Goal: Information Seeking & Learning: Learn about a topic

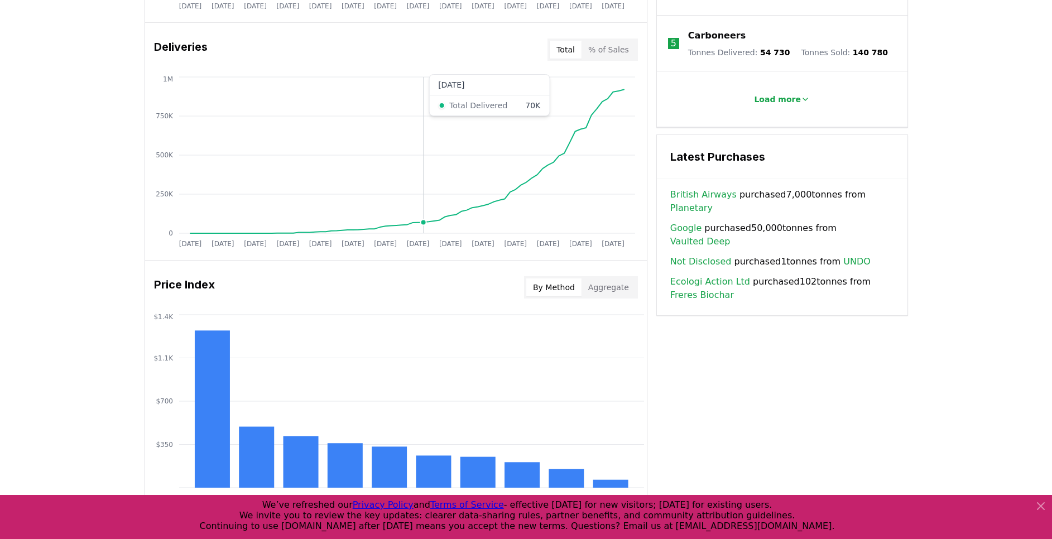
scroll to position [911, 0]
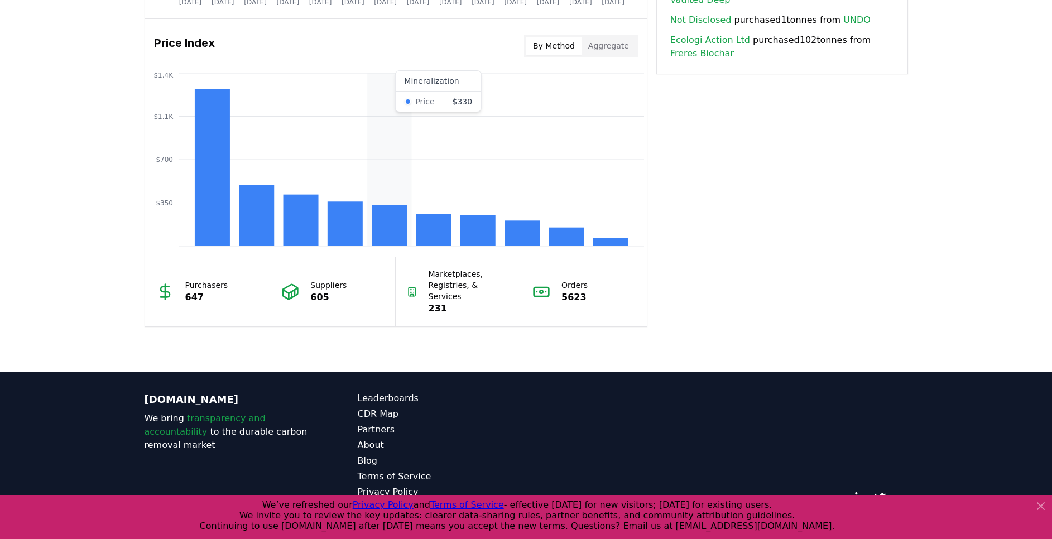
click at [386, 219] on rect at bounding box center [389, 225] width 35 height 41
click at [387, 219] on rect at bounding box center [389, 225] width 35 height 41
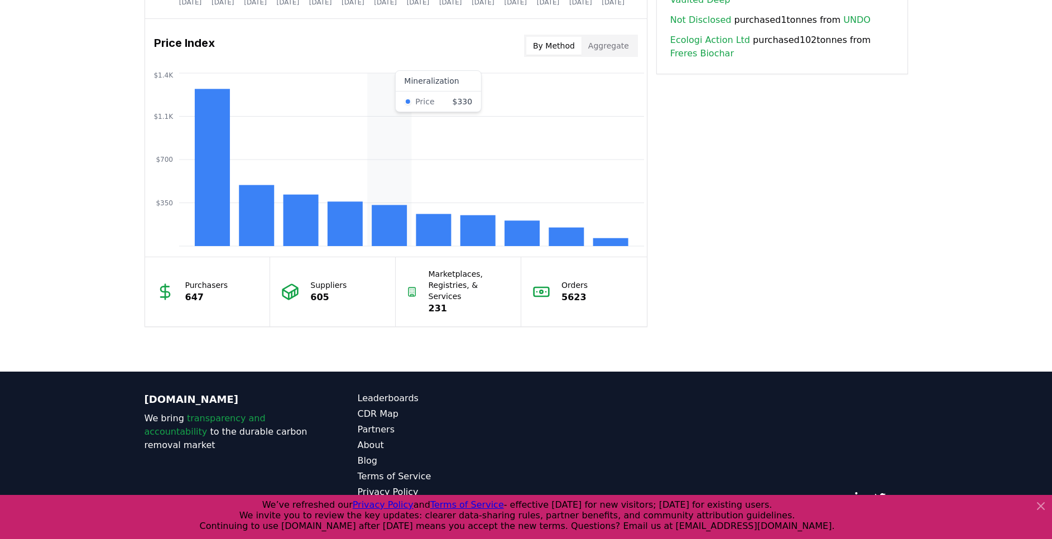
click at [383, 222] on rect at bounding box center [389, 225] width 35 height 41
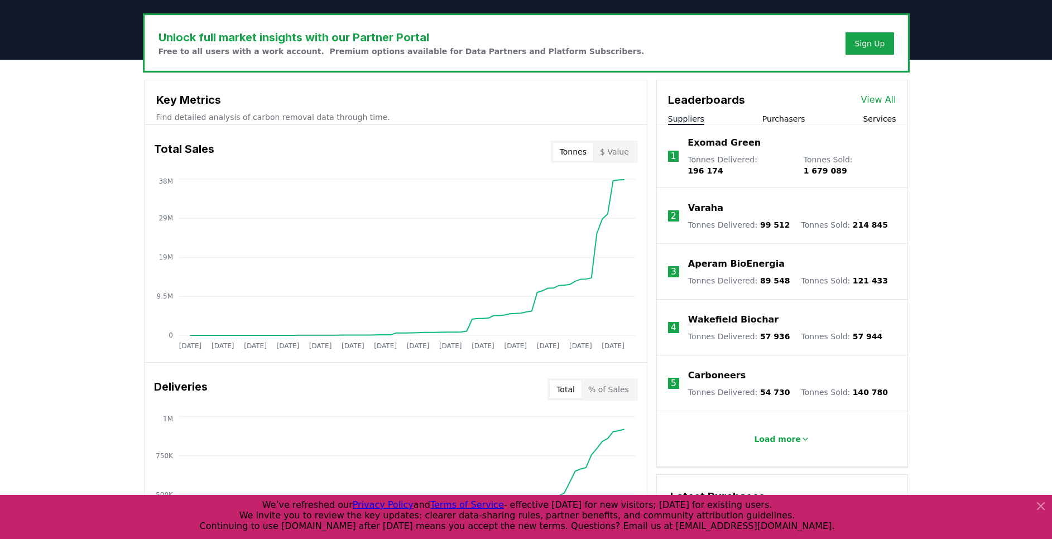
scroll to position [242, 0]
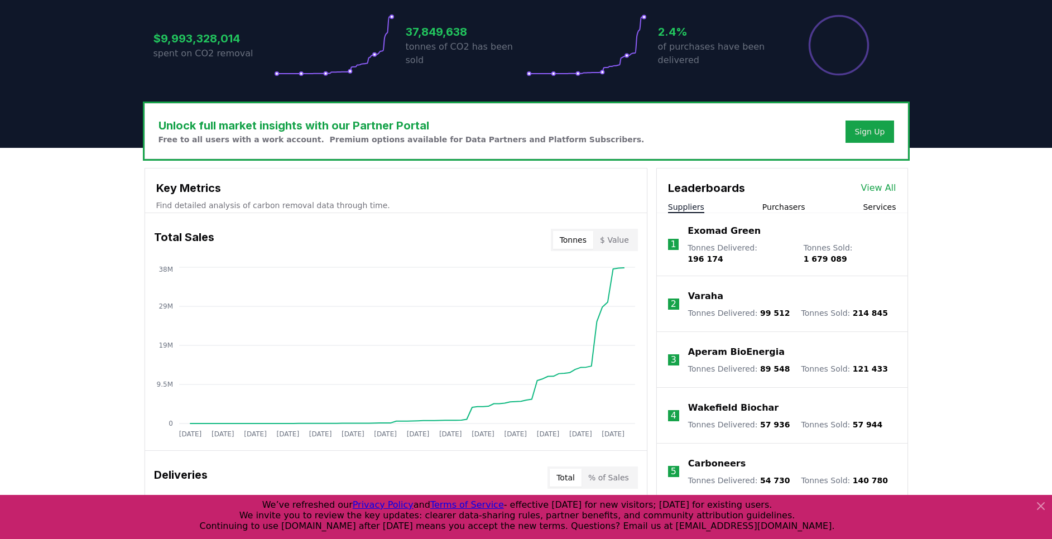
click at [777, 208] on button "Purchasers" at bounding box center [783, 206] width 43 height 11
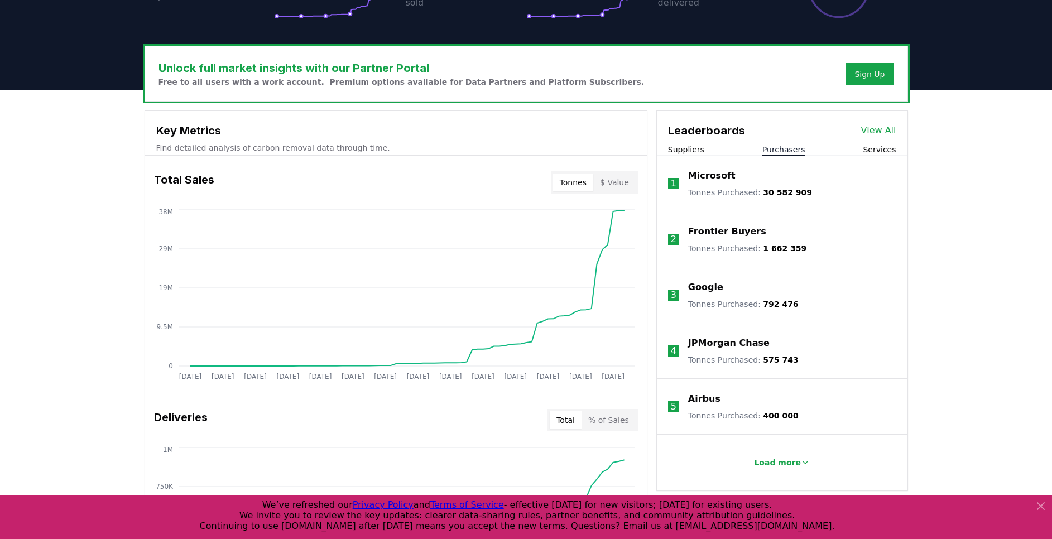
scroll to position [325, 0]
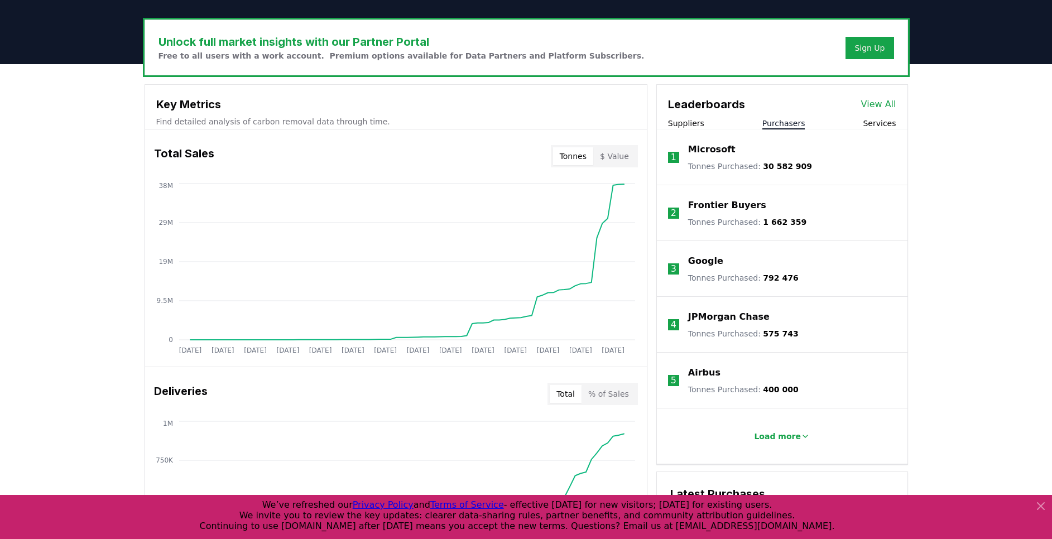
click at [765, 163] on span "30 582 909" at bounding box center [787, 166] width 49 height 9
click at [669, 157] on div "1" at bounding box center [673, 157] width 11 height 11
click at [697, 150] on p "Microsoft" at bounding box center [711, 149] width 47 height 13
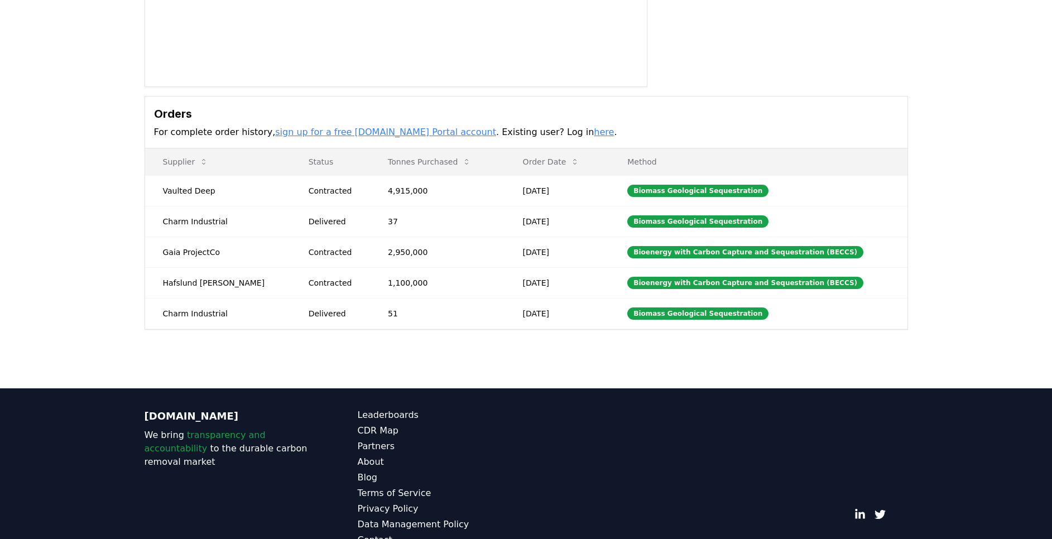
scroll to position [251, 0]
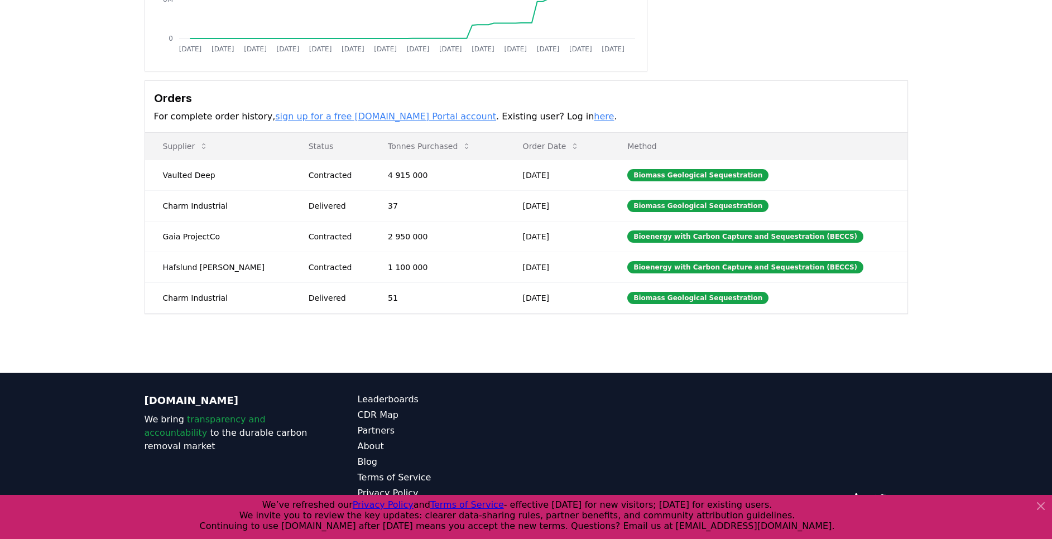
click at [1042, 504] on icon at bounding box center [1040, 506] width 7 height 7
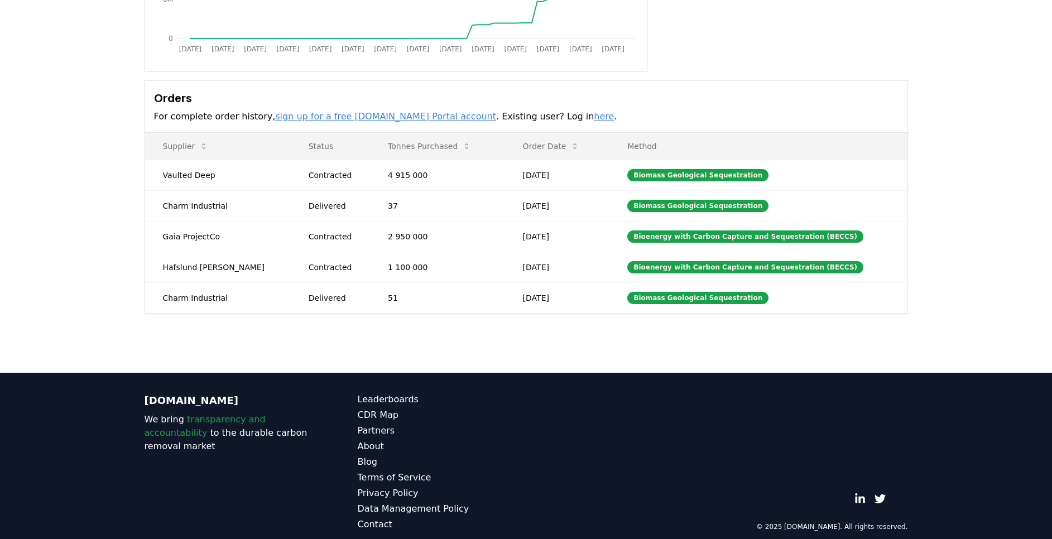
click at [594, 115] on link "here" at bounding box center [604, 116] width 20 height 11
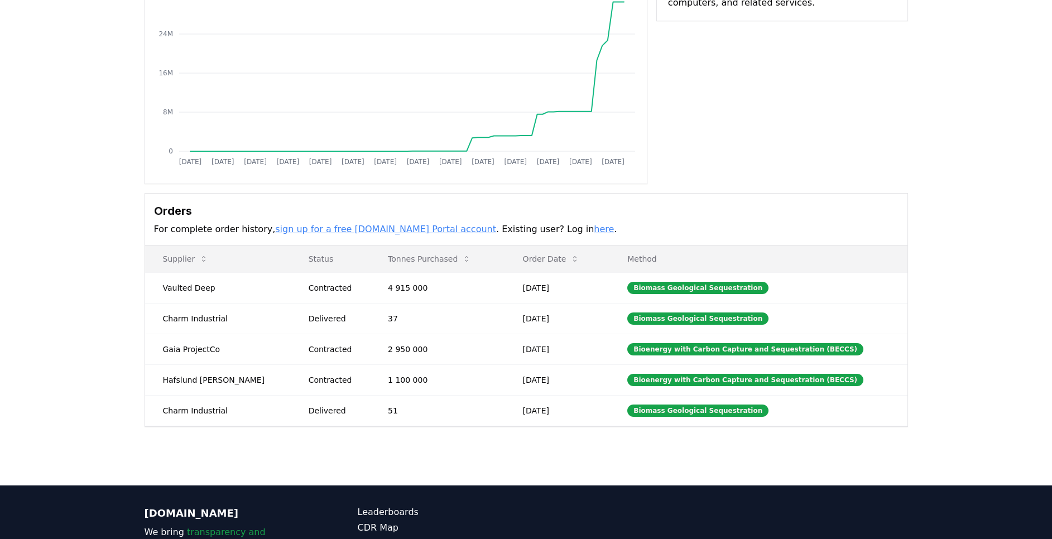
scroll to position [0, 0]
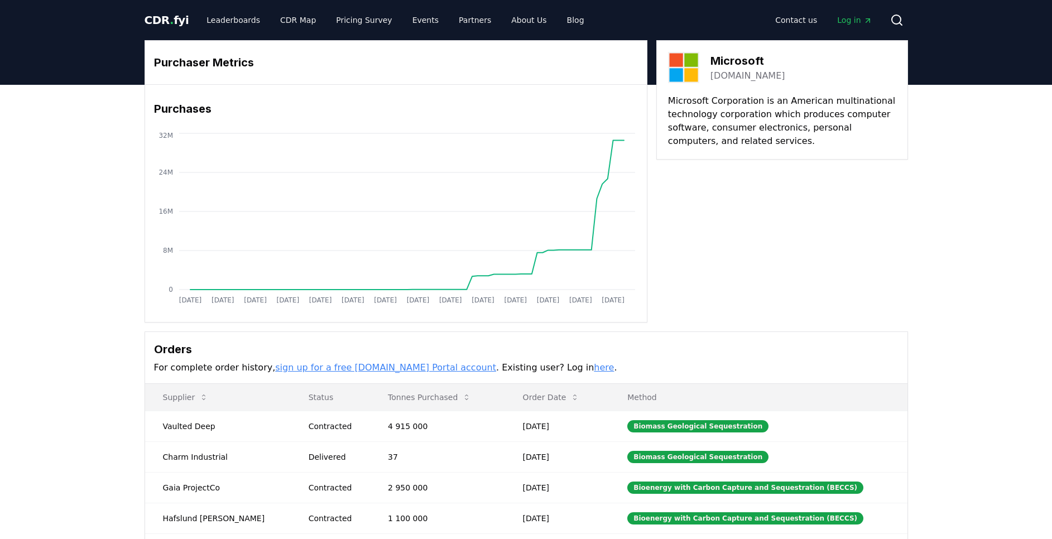
click at [806, 201] on div "Purchaser Metrics Purchases [DATE] [DATE] [DATE] [DATE] [DATE] [DATE] [DATE] [D…" at bounding box center [526, 181] width 763 height 282
drag, startPoint x: 348, startPoint y: 21, endPoint x: 354, endPoint y: 26, distance: 7.6
click at [348, 21] on link "Pricing Survey" at bounding box center [364, 20] width 74 height 20
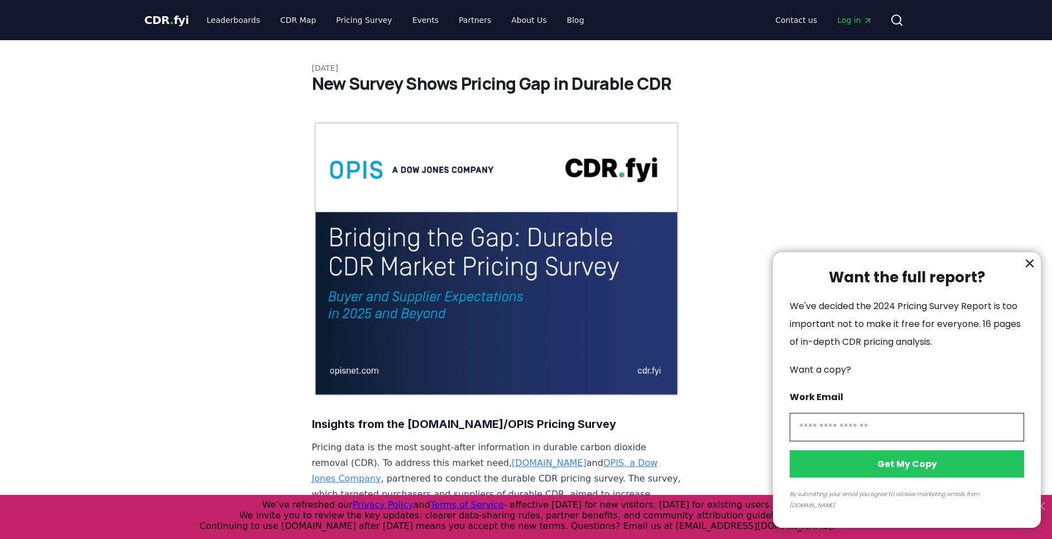
click at [859, 130] on div at bounding box center [526, 269] width 1052 height 539
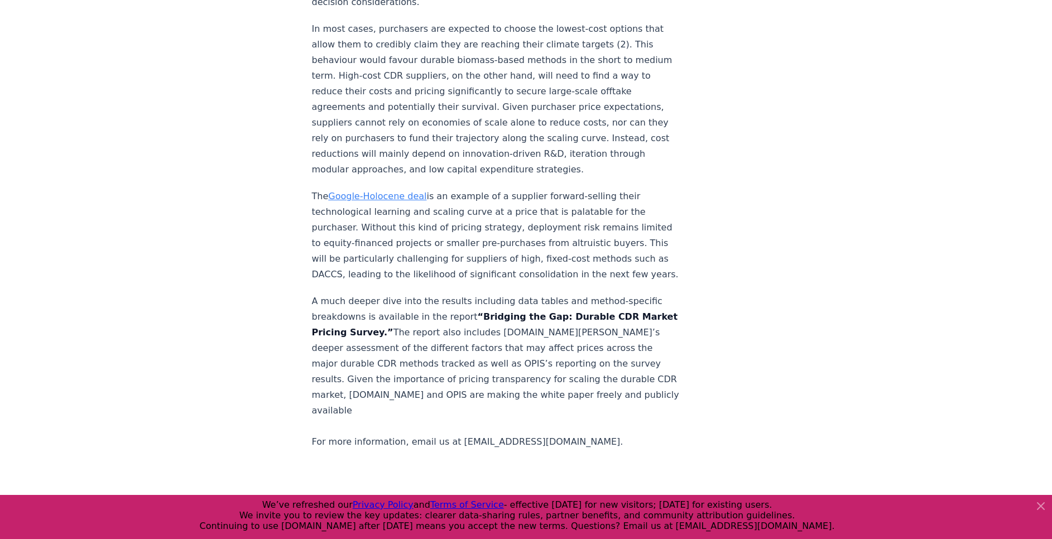
scroll to position [1506, 0]
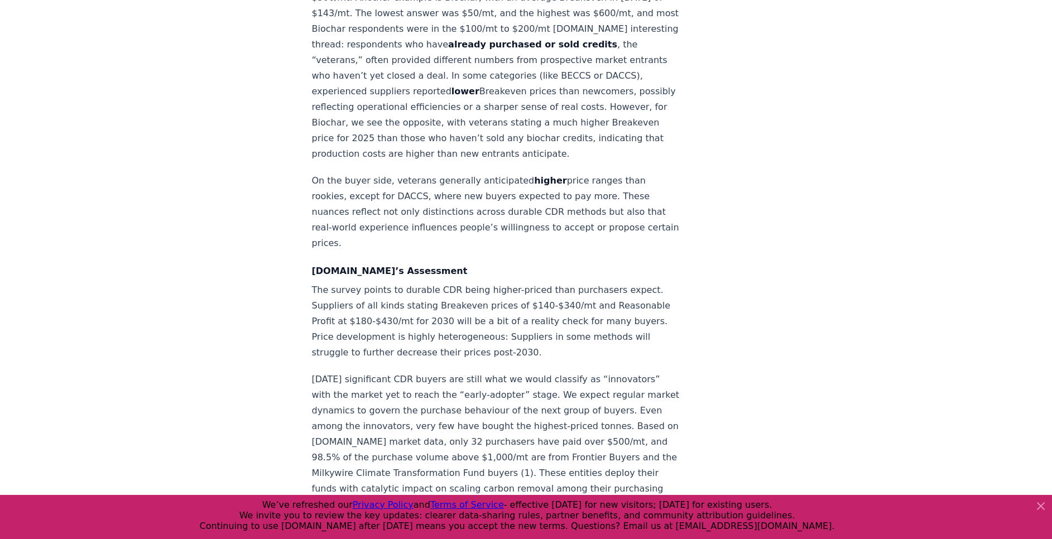
click at [695, 165] on article "[DATE] New Survey Shows Pricing Gap in Durable CDR Insights from the [DOMAIN_NA…" at bounding box center [526, 10] width 429 height 2953
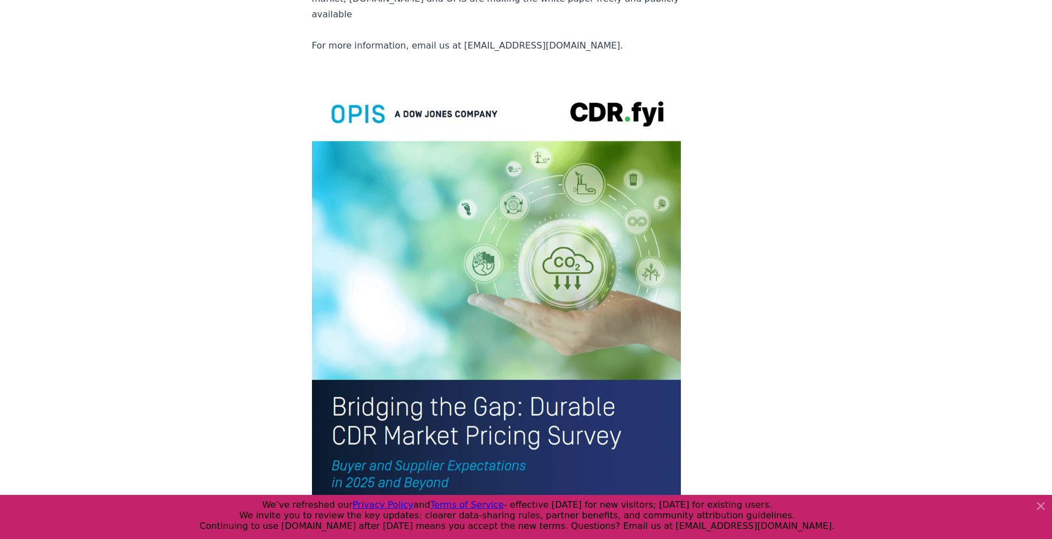
scroll to position [2474, 0]
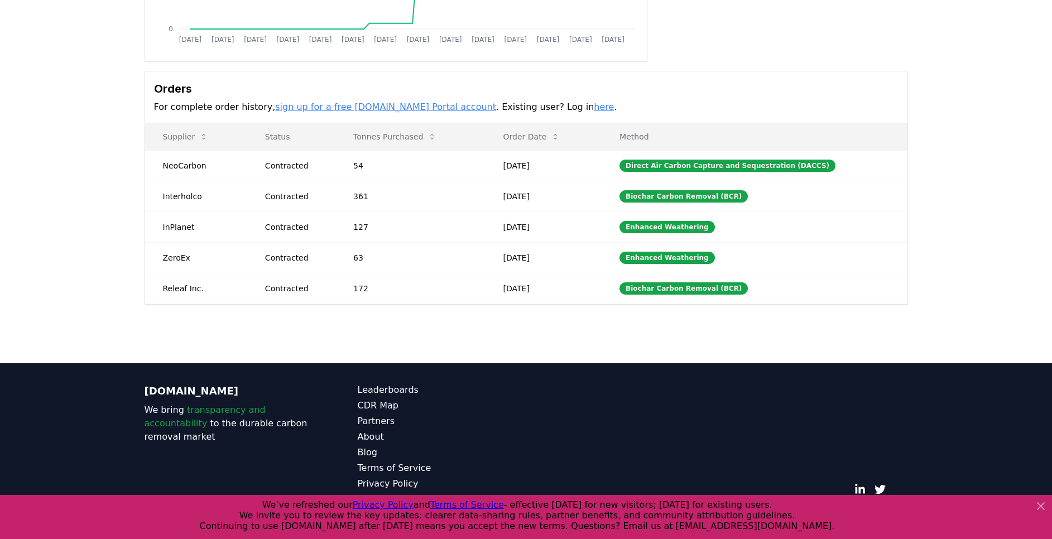
scroll to position [263, 0]
